Goal: Find specific page/section: Find specific page/section

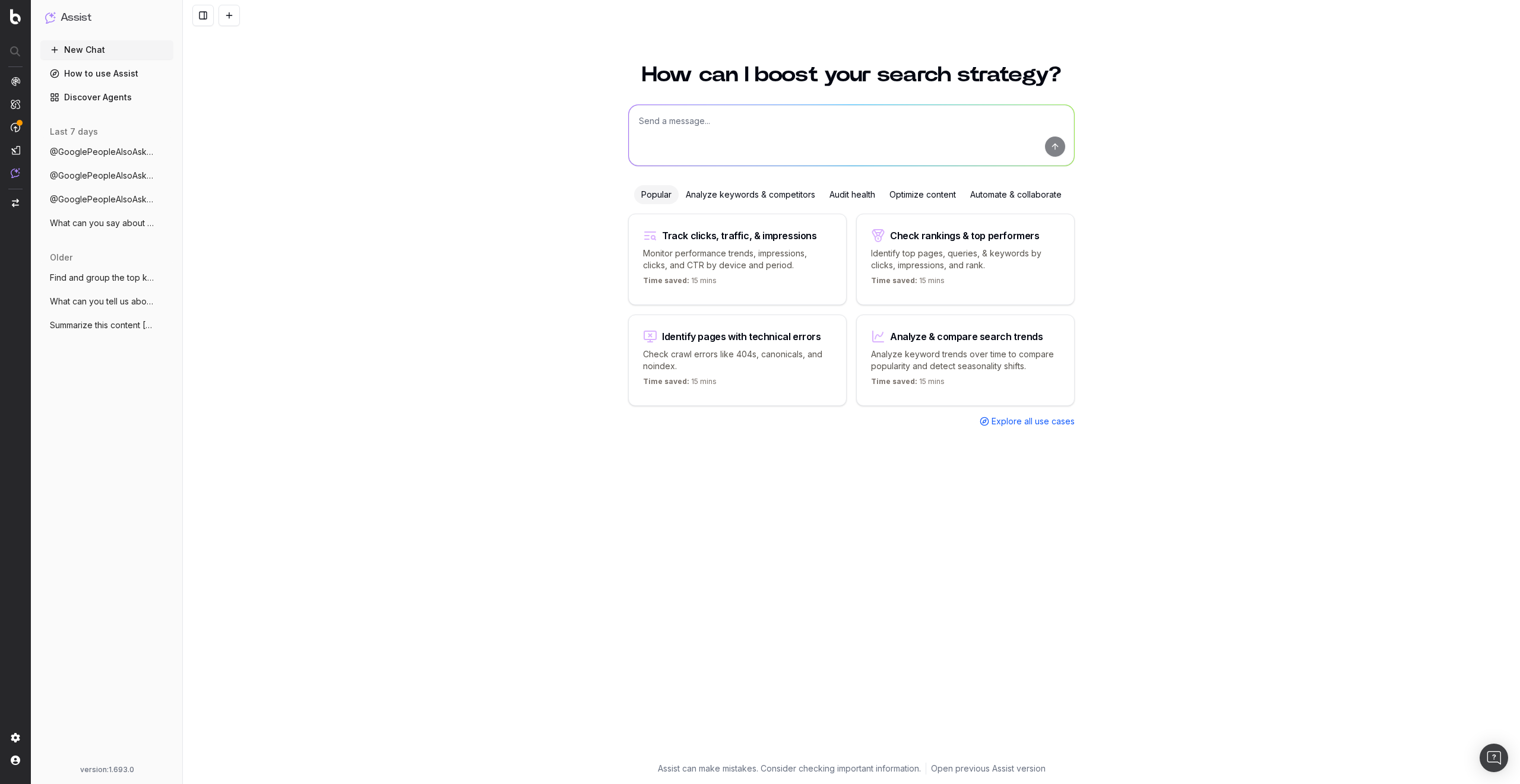
click at [263, 343] on div "How can I boost your search strategy? Popular Analyze keywords & competitors Au…" at bounding box center [851, 417] width 1337 height 734
